Goal: Task Accomplishment & Management: Manage account settings

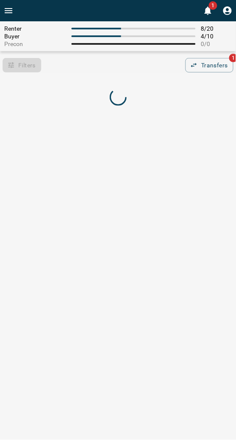
click at [120, 67] on div "Filters 0 Transfers 1" at bounding box center [118, 65] width 236 height 14
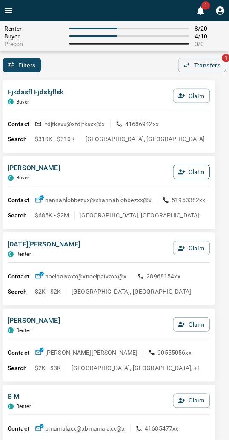
click at [185, 173] on icon "button" at bounding box center [182, 172] width 8 height 8
click at [185, 173] on button "Confirm Claim" at bounding box center [180, 172] width 61 height 14
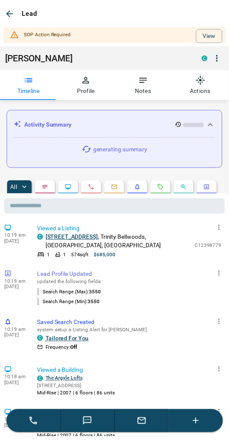
scroll to position [95, 0]
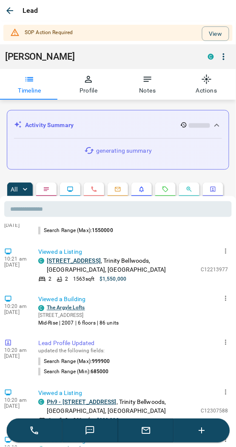
drag, startPoint x: 218, startPoint y: 28, endPoint x: 213, endPoint y: 32, distance: 6.6
click at [218, 28] on button "View" at bounding box center [215, 33] width 27 height 14
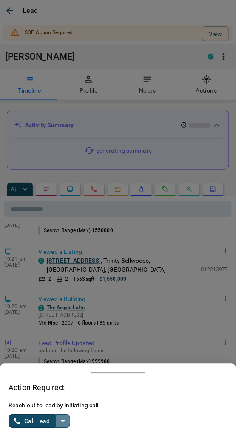
click at [61, 416] on icon "split button" at bounding box center [63, 421] width 10 height 10
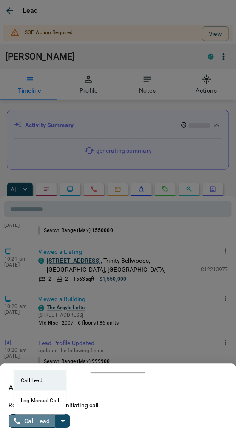
click at [41, 415] on button "Call Lead" at bounding box center [32, 421] width 47 height 14
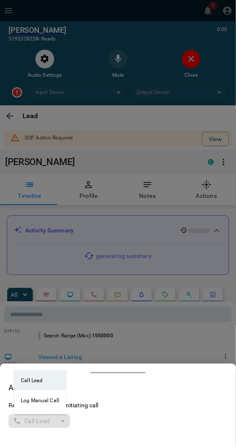
click at [167, 138] on div at bounding box center [118, 223] width 236 height 447
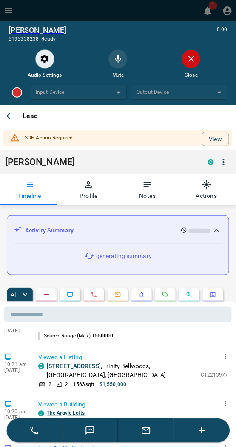
type input "*******"
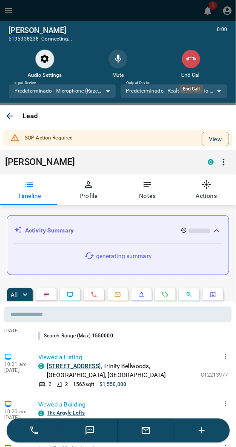
click at [193, 53] on button "End Call" at bounding box center [191, 58] width 19 height 19
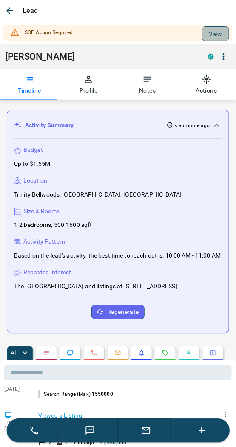
click at [209, 29] on button "View" at bounding box center [215, 33] width 27 height 14
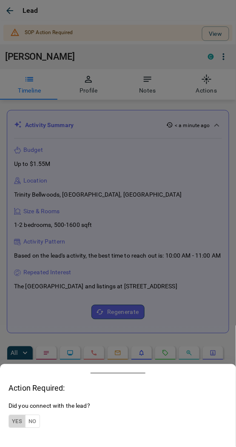
click at [17, 422] on button "Yes" at bounding box center [17, 421] width 17 height 13
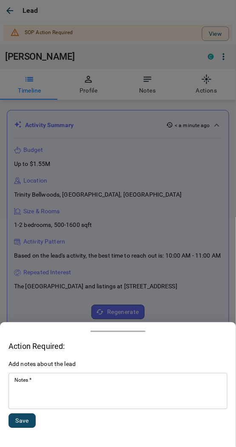
click at [28, 408] on div "* Notes   *" at bounding box center [118, 391] width 219 height 36
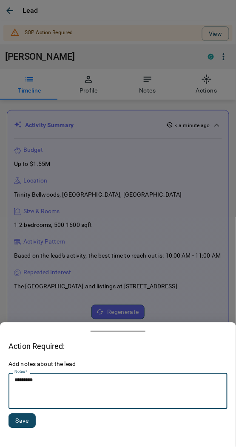
type textarea "*********"
click at [28, 414] on div "Add notes about the lead Notes   * ********* * Notes   * Save" at bounding box center [118, 399] width 219 height 78
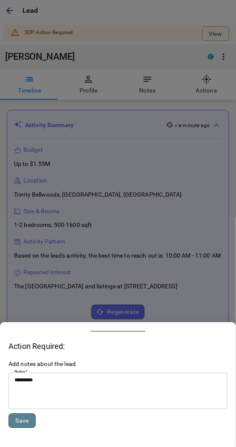
click at [27, 415] on button "Save" at bounding box center [22, 420] width 27 height 14
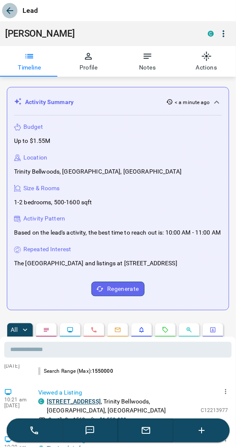
click at [13, 5] on button "button" at bounding box center [9, 10] width 15 height 15
